Goal: Task Accomplishment & Management: Use online tool/utility

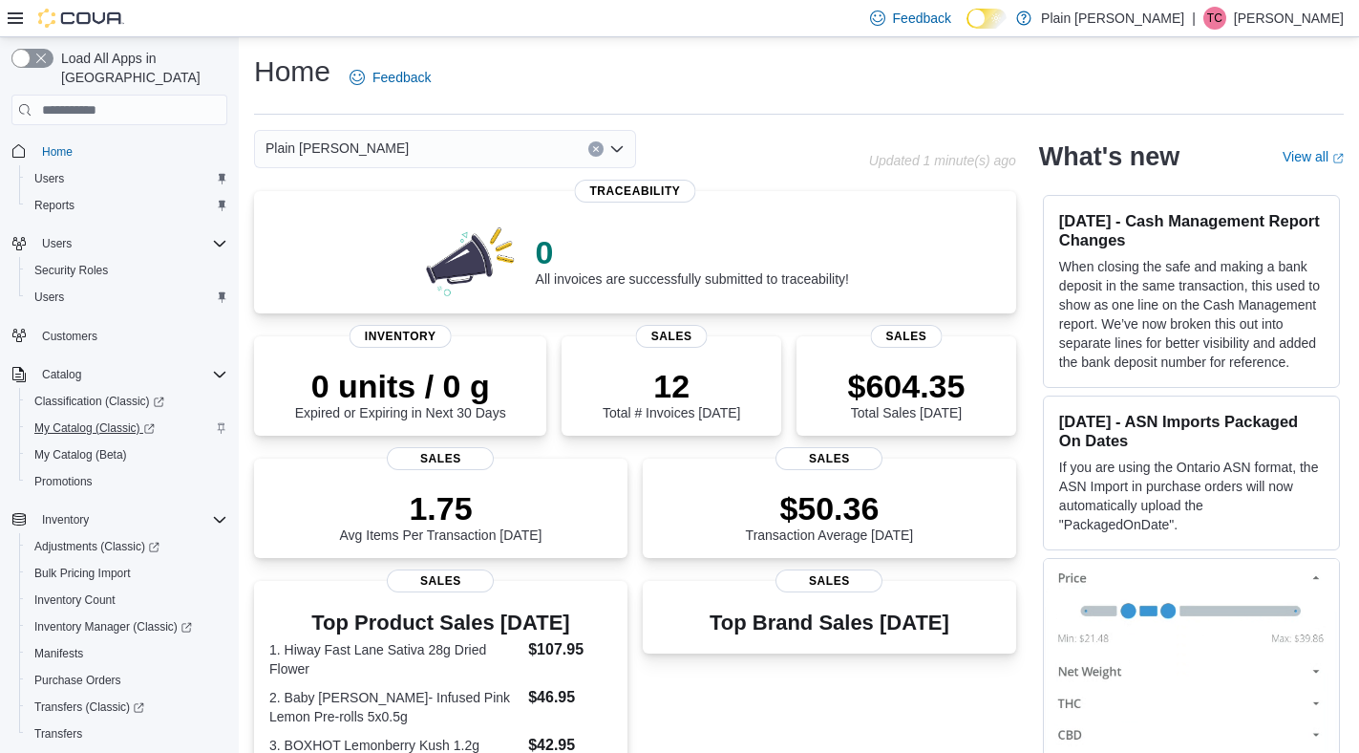
scroll to position [273, 0]
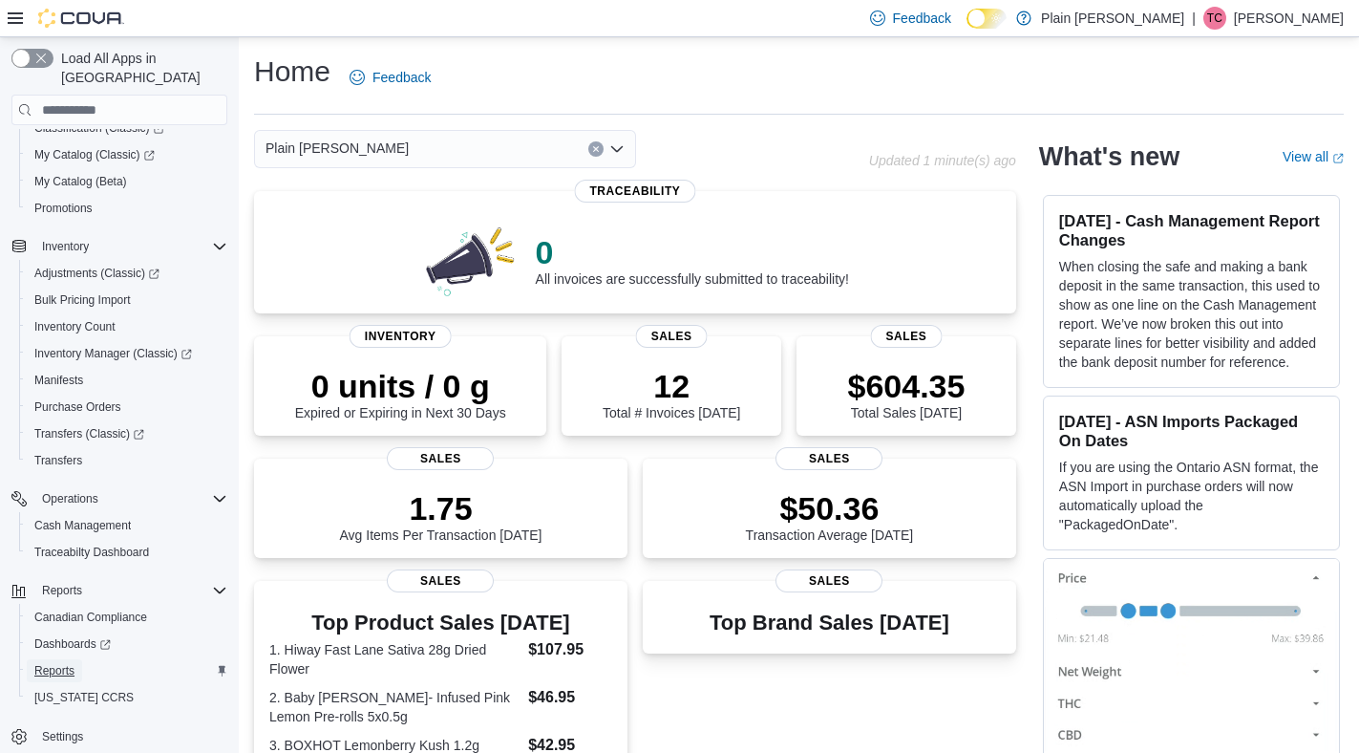
click at [78, 659] on link "Reports" at bounding box center [54, 670] width 55 height 23
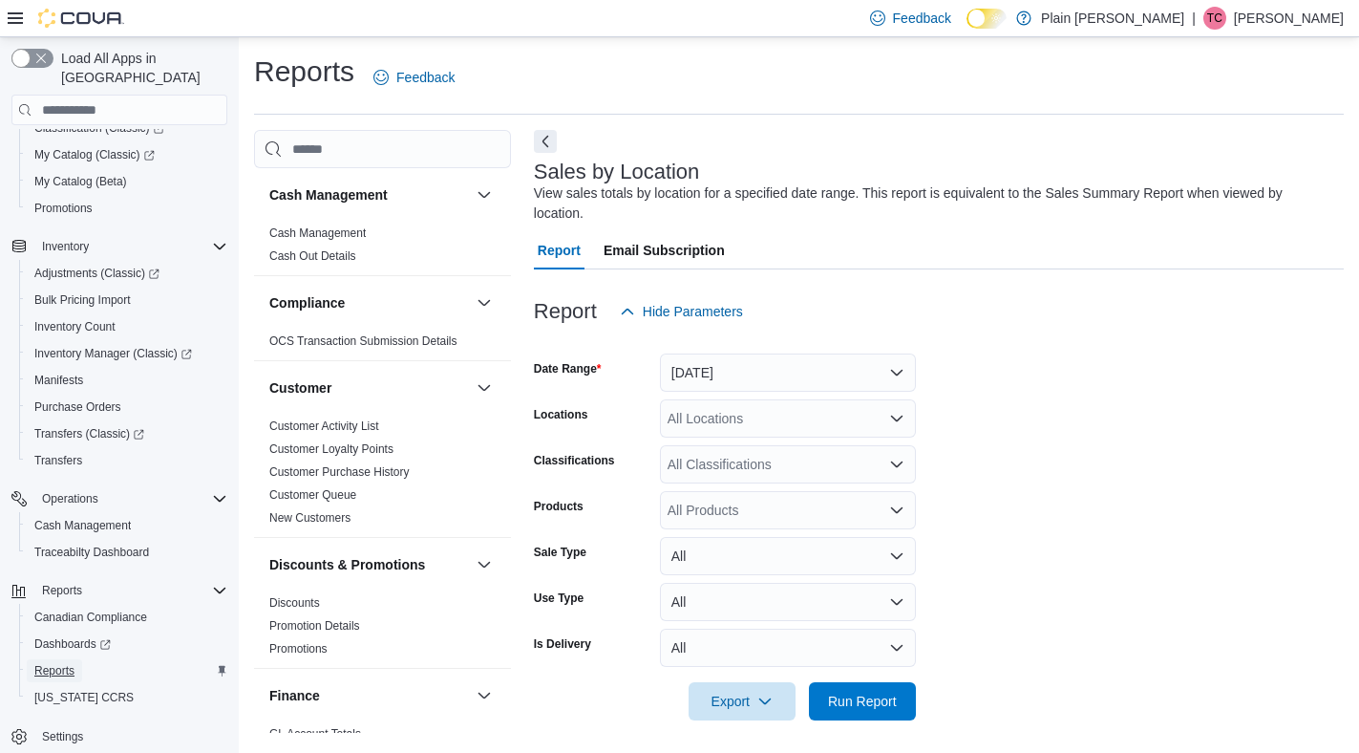
scroll to position [6, 0]
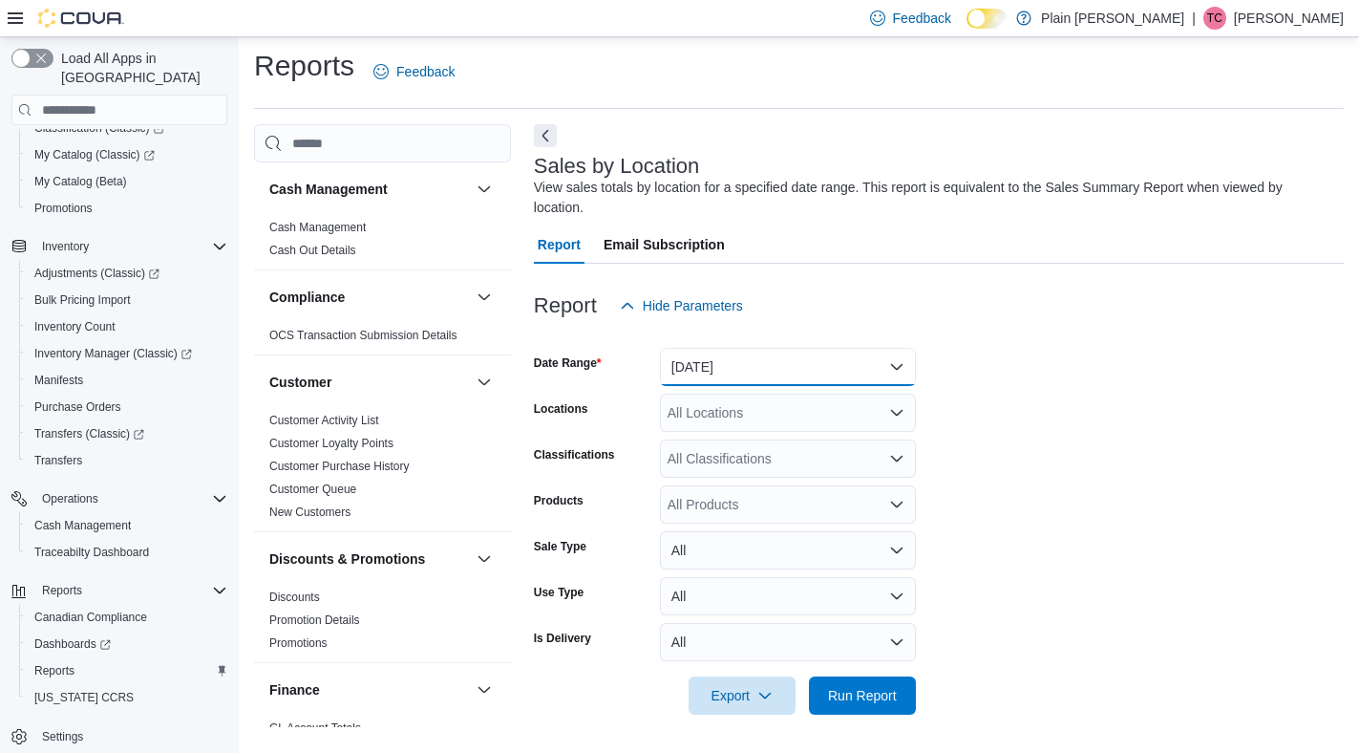
click at [731, 368] on button "[DATE]" at bounding box center [788, 367] width 256 height 38
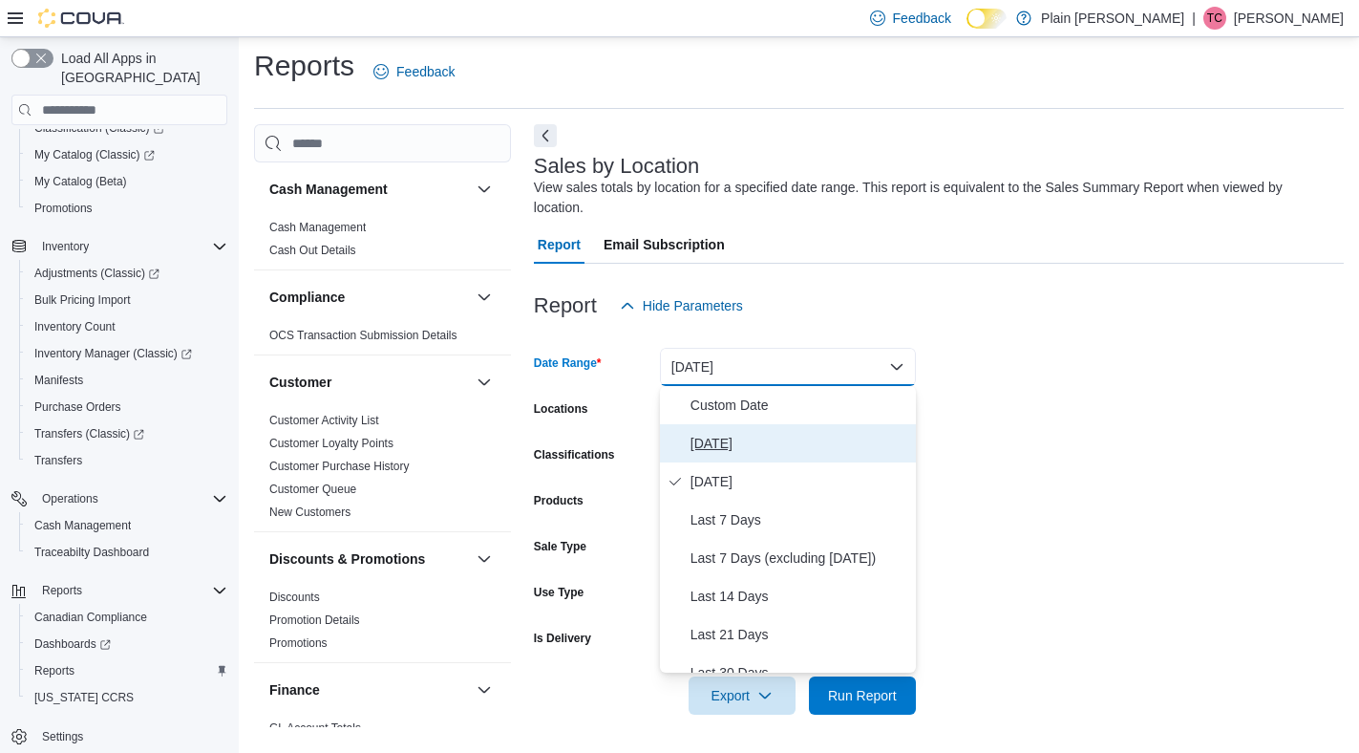
click at [736, 451] on span "[DATE]" at bounding box center [799, 443] width 218 height 23
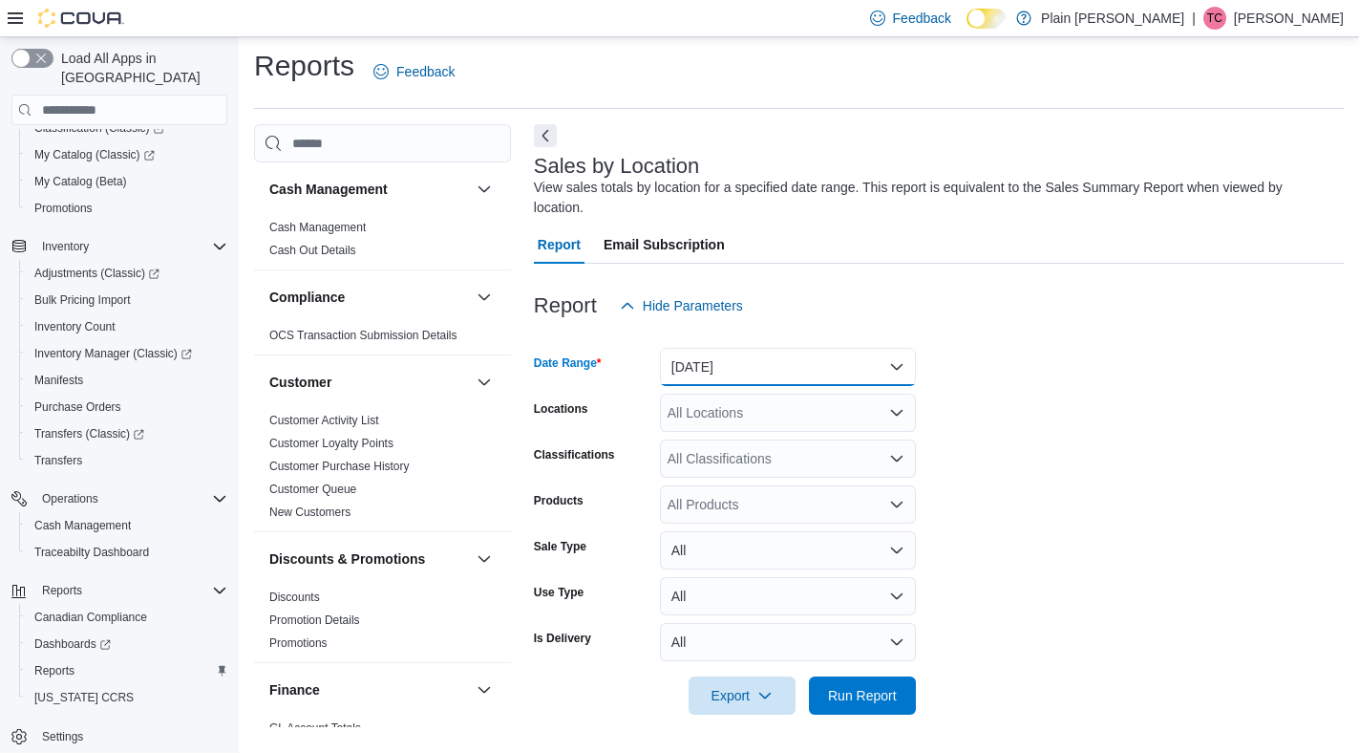
click at [831, 370] on button "[DATE]" at bounding box center [788, 367] width 256 height 38
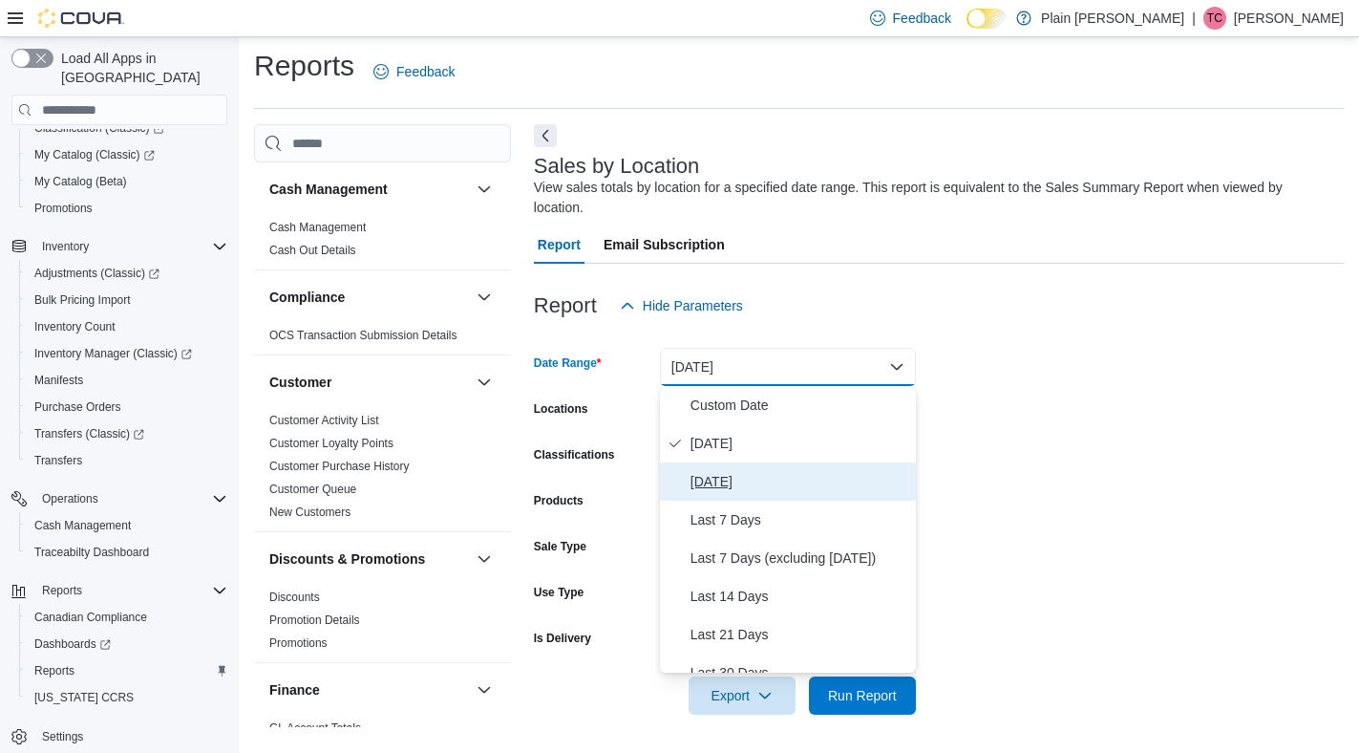
click at [808, 483] on span "[DATE]" at bounding box center [799, 481] width 218 height 23
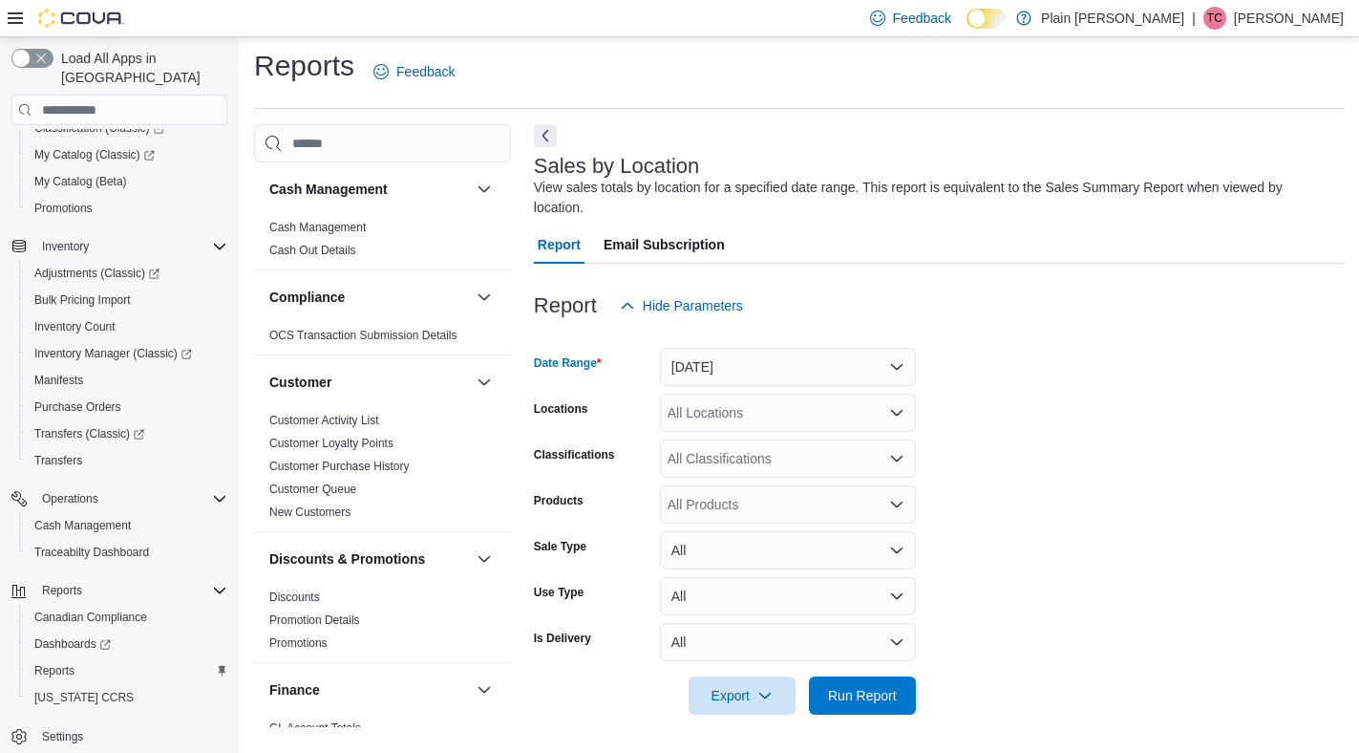
click at [829, 718] on div at bounding box center [939, 725] width 810 height 23
click at [834, 704] on span "Run Report" at bounding box center [862, 694] width 84 height 38
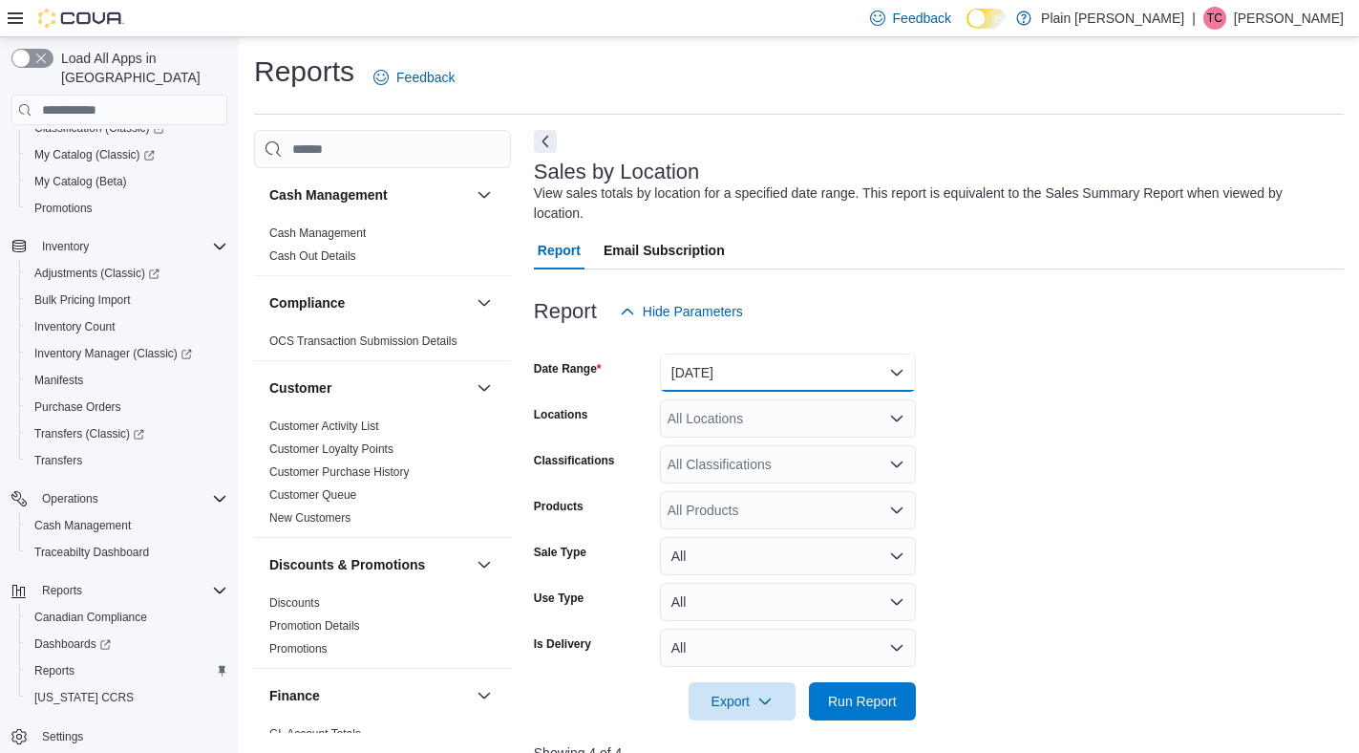
click at [827, 372] on button "[DATE]" at bounding box center [788, 372] width 256 height 38
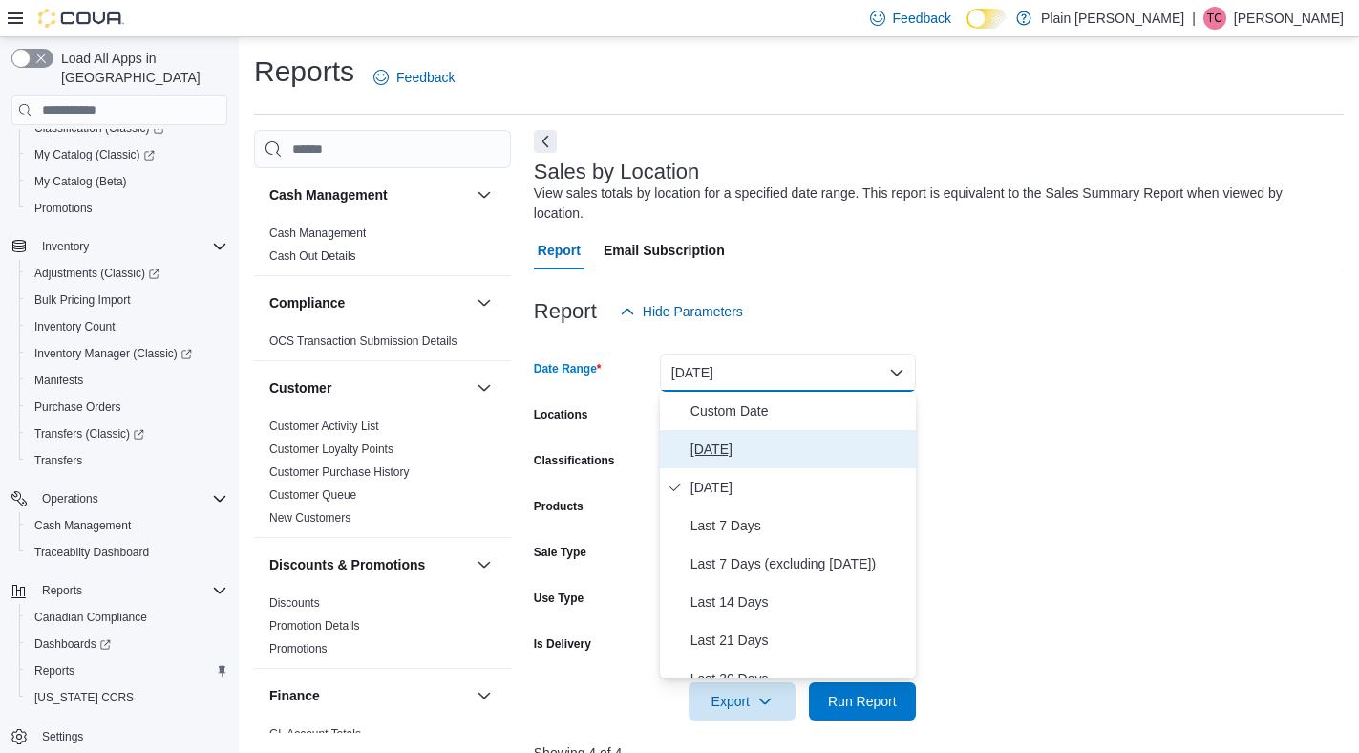
click at [784, 448] on span "[DATE]" at bounding box center [799, 448] width 218 height 23
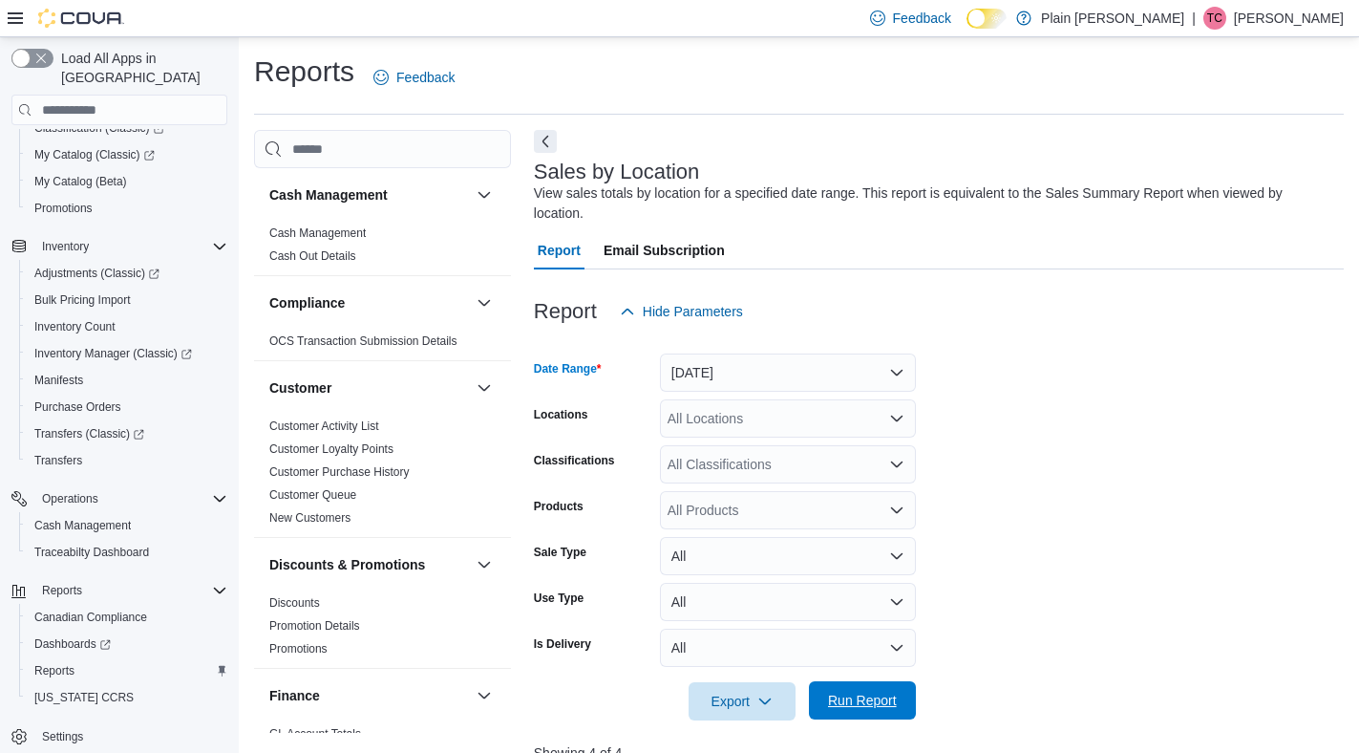
click at [879, 693] on span "Run Report" at bounding box center [862, 699] width 69 height 19
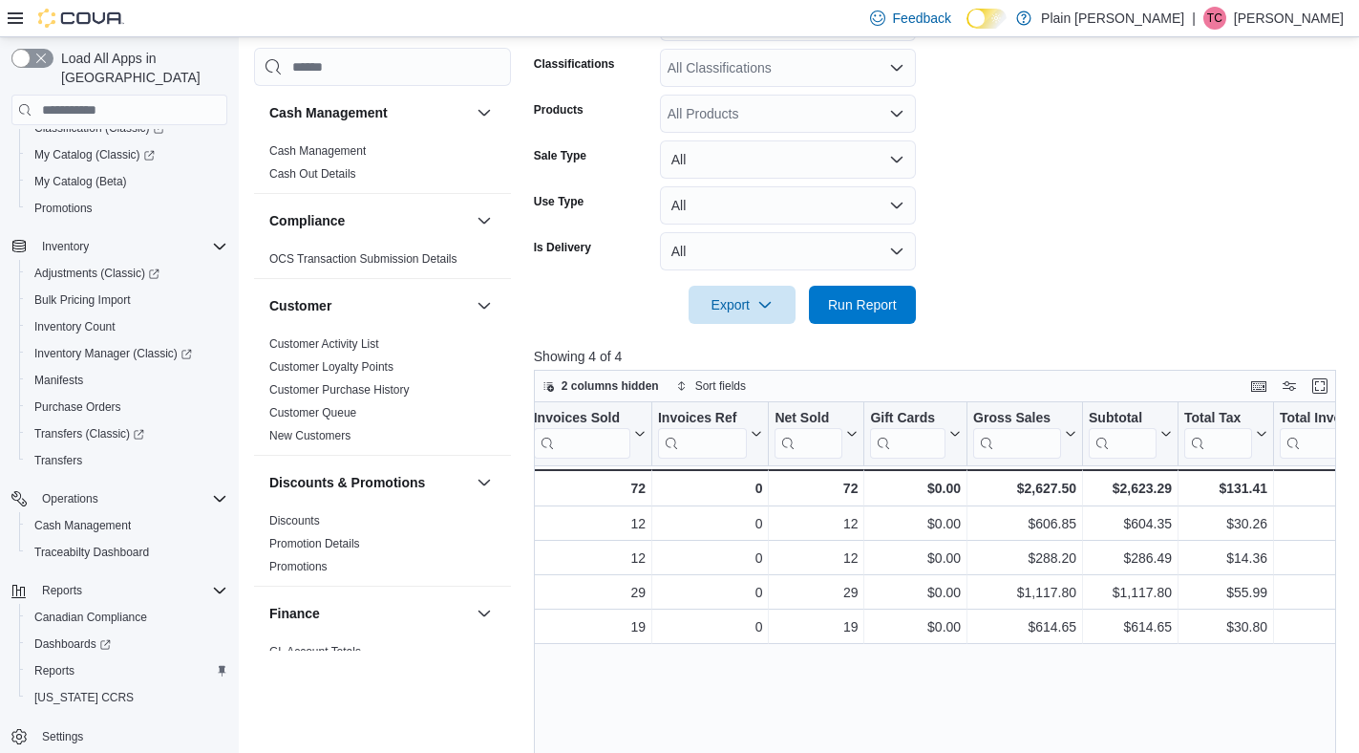
scroll to position [0, 206]
